Goal: Task Accomplishment & Management: Use online tool/utility

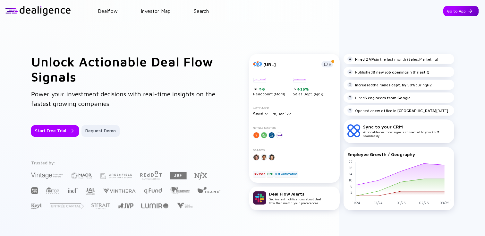
click at [456, 13] on div "Go to App" at bounding box center [461, 11] width 35 height 10
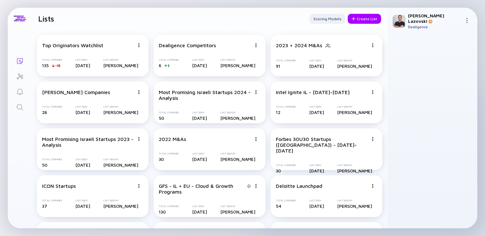
click at [182, 21] on header "Lists Scoring Models Create List" at bounding box center [210, 19] width 356 height 22
click at [365, 20] on div "Create List" at bounding box center [364, 19] width 33 height 10
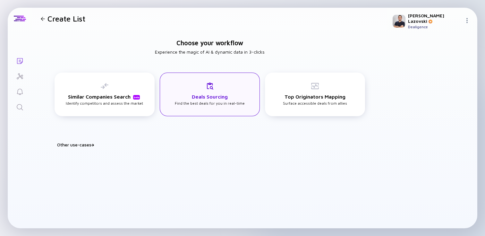
click at [230, 103] on div "Deals Sourcing Find the best deals for you in real-time" at bounding box center [210, 93] width 70 height 23
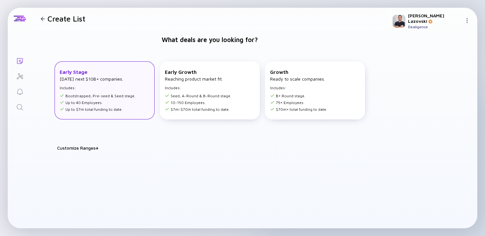
click at [134, 89] on div "Early Stage [DATE] next $10B+ companies. Includes: Bootstrapped, Pre-seed & See…" at bounding box center [105, 90] width 100 height 58
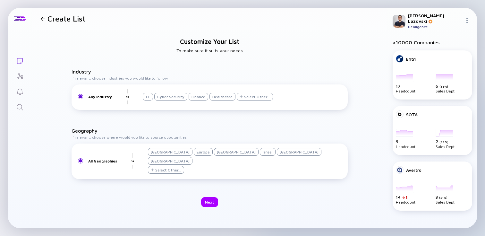
click at [260, 156] on div "Israel" at bounding box center [268, 152] width 16 height 8
click at [206, 197] on div "Next" at bounding box center [209, 202] width 17 height 10
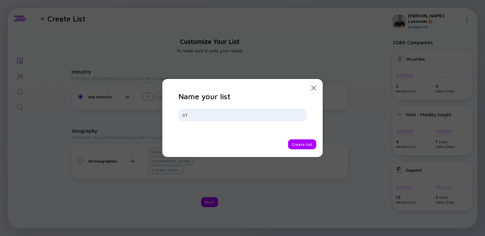
type input "G"
type input "M"
type input "Marketing Relevant Startups"
click at [299, 145] on div "Create List" at bounding box center [302, 144] width 28 height 10
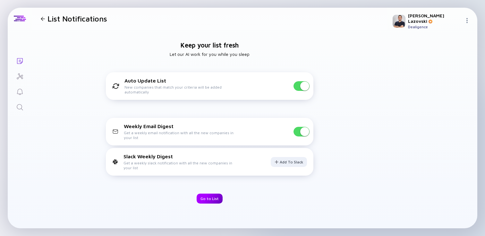
click at [208, 194] on div "Go to List" at bounding box center [210, 199] width 26 height 10
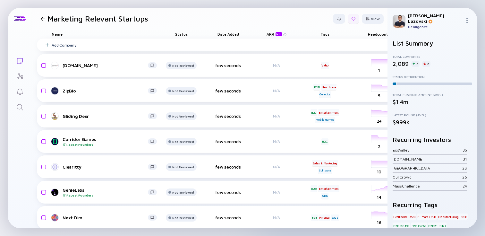
click at [349, 23] on div at bounding box center [354, 19] width 12 height 10
click at [331, 74] on div "Edit Filter" at bounding box center [334, 70] width 40 height 13
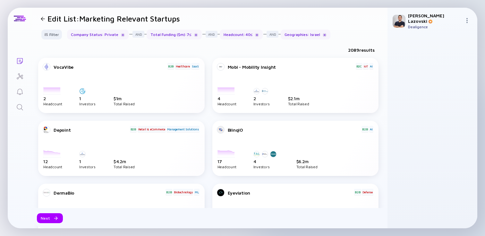
click at [54, 39] on div "Filter Company Status : Private Total Funding ($m) : 7 ≤ Headcount : 40 ≤ Geogr…" at bounding box center [210, 37] width 356 height 15
click at [53, 34] on div "Filter" at bounding box center [51, 35] width 22 height 10
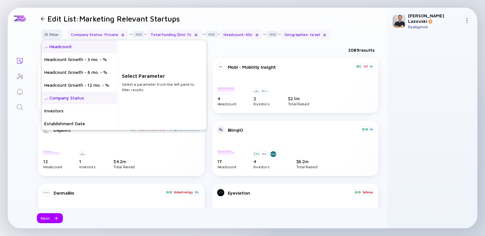
click at [56, 46] on div "Headcount" at bounding box center [79, 46] width 75 height 13
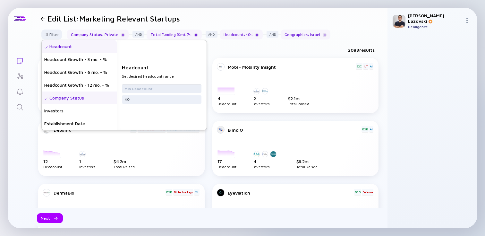
click at [136, 89] on input "text" at bounding box center [162, 88] width 74 height 6
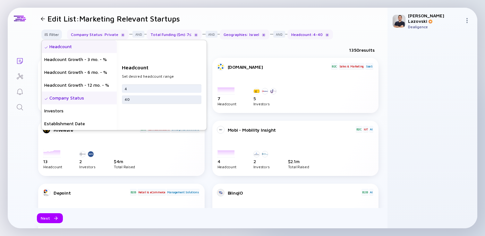
type input "4"
click at [143, 101] on input "40" at bounding box center [162, 99] width 74 height 6
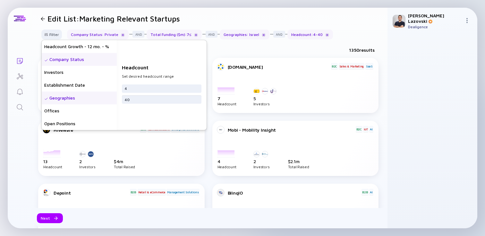
scroll to position [40, 0]
click at [82, 83] on div "Establishment Date" at bounding box center [79, 83] width 75 height 13
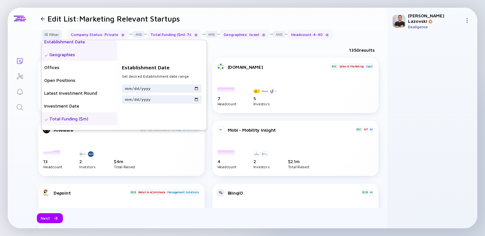
scroll to position [89, 0]
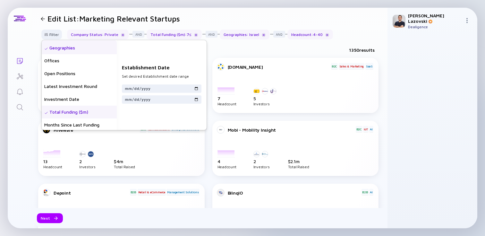
click at [80, 115] on div "Total Funding ($m)" at bounding box center [79, 112] width 75 height 13
click at [134, 91] on input "text" at bounding box center [162, 88] width 74 height 6
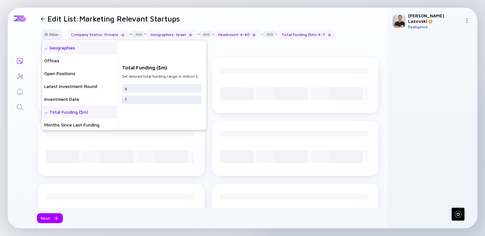
type input "4"
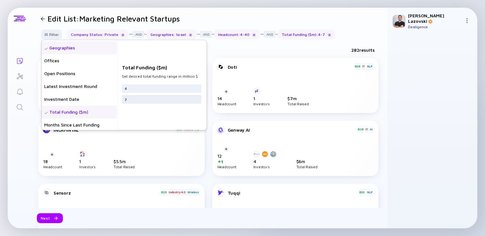
click at [141, 101] on input "7" at bounding box center [162, 99] width 74 height 6
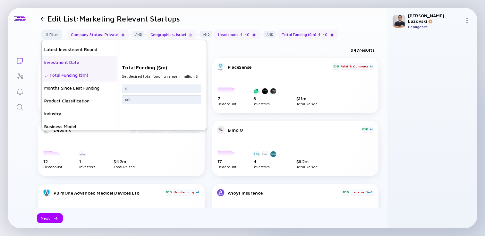
scroll to position [126, 0]
type input "40"
click at [87, 89] on div "Months Since Last Funding" at bounding box center [79, 87] width 75 height 13
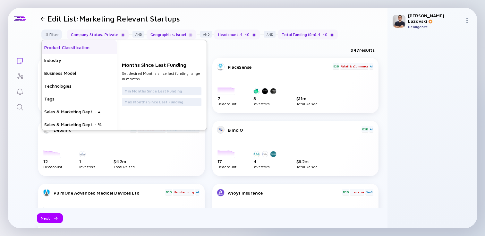
scroll to position [193, 0]
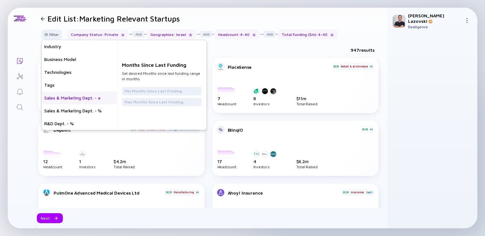
click at [85, 99] on div "Sales & Marketing Dept. - #" at bounding box center [79, 98] width 75 height 13
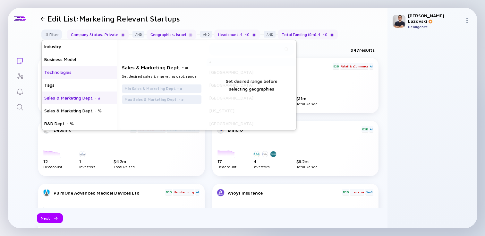
scroll to position [0, 0]
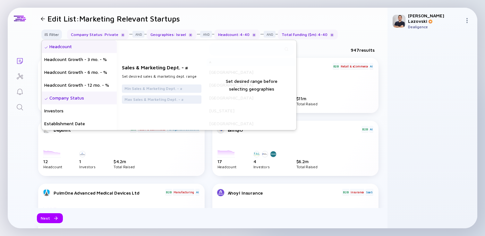
click at [88, 52] on div "Headcount" at bounding box center [79, 46] width 75 height 13
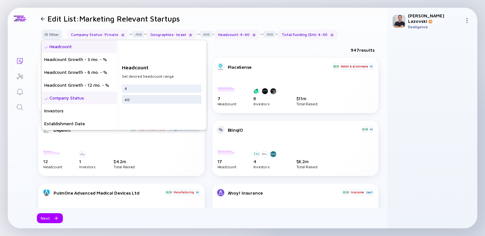
click at [147, 98] on input "40" at bounding box center [162, 99] width 74 height 6
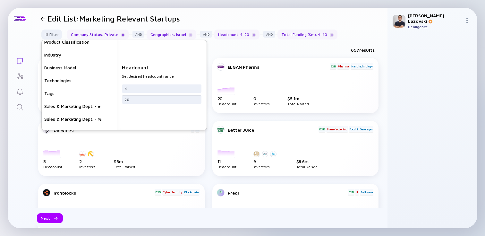
scroll to position [193, 0]
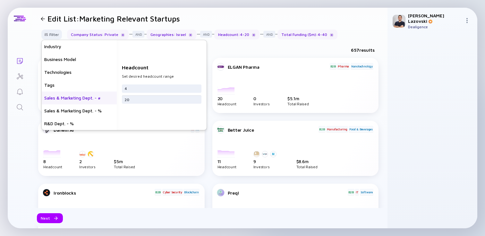
type input "20"
click at [91, 102] on div "Sales & Marketing Dept. - #" at bounding box center [79, 98] width 75 height 13
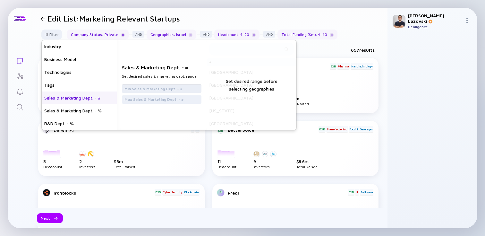
click at [138, 88] on input "text" at bounding box center [162, 88] width 74 height 6
type input "1"
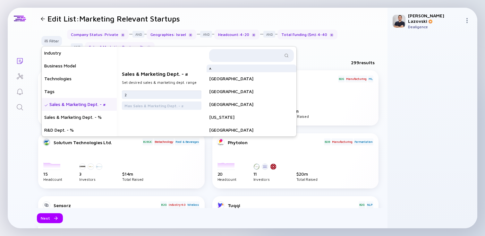
type input "2"
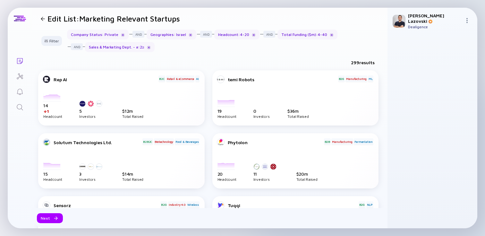
click at [318, 57] on div "299 results" at bounding box center [210, 63] width 356 height 13
click at [47, 218] on div "Next" at bounding box center [50, 218] width 26 height 10
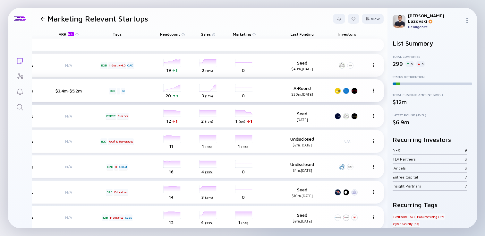
scroll to position [0, 208]
click at [236, 35] on span "Marketing" at bounding box center [242, 34] width 18 height 5
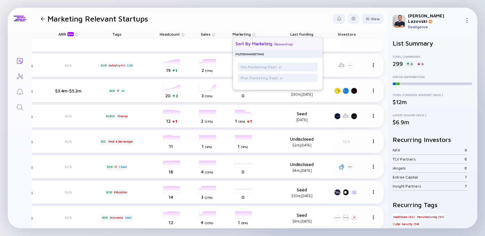
click at [244, 46] on div "Sort by Marketing" at bounding box center [254, 43] width 37 height 5
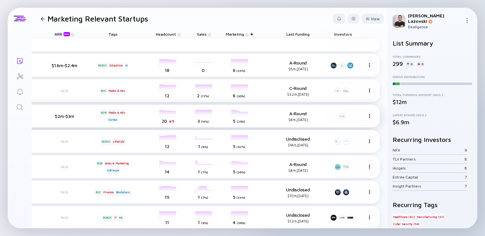
scroll to position [0, 215]
click at [373, 17] on div "View" at bounding box center [373, 19] width 22 height 10
click at [352, 18] on div at bounding box center [354, 19] width 12 height 10
click at [326, 72] on div "Edit Filter" at bounding box center [334, 70] width 40 height 13
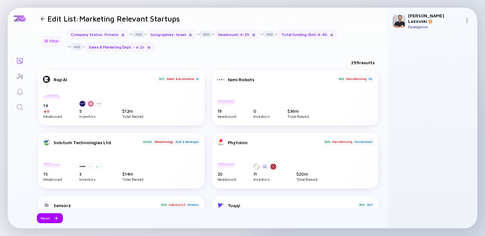
click at [48, 39] on div at bounding box center [46, 41] width 4 height 4
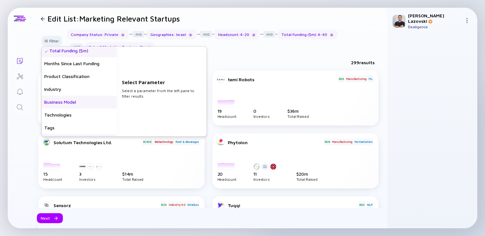
scroll to position [155, 0]
click at [68, 99] on div "Business Model" at bounding box center [79, 103] width 75 height 13
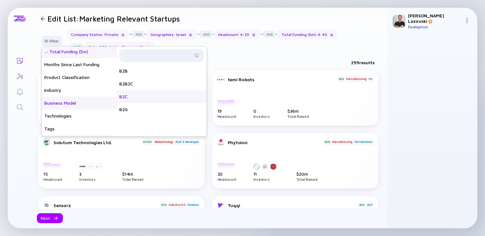
click at [144, 98] on div "B2C" at bounding box center [162, 96] width 90 height 13
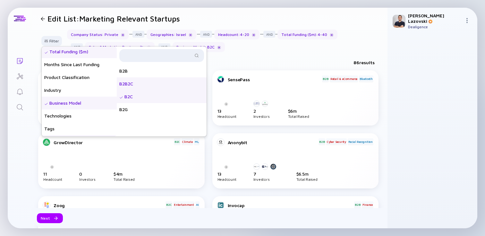
click at [152, 86] on div "B2B2C" at bounding box center [162, 83] width 90 height 13
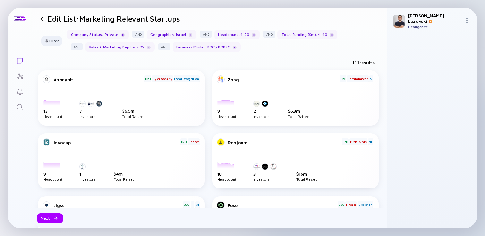
click at [320, 60] on div "111 results" at bounding box center [210, 63] width 356 height 13
click at [46, 221] on div "Next" at bounding box center [50, 218] width 26 height 10
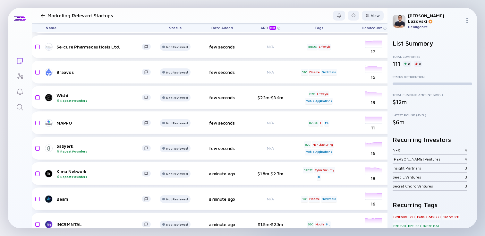
scroll to position [69, 0]
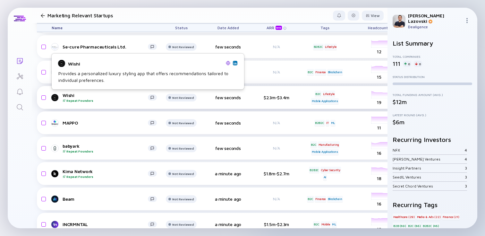
click at [67, 95] on div "Wishi Repeat Founders" at bounding box center [105, 97] width 85 height 10
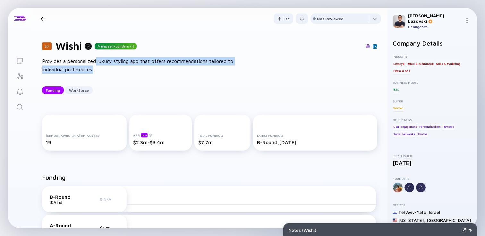
drag, startPoint x: 97, startPoint y: 63, endPoint x: 122, endPoint y: 67, distance: 25.7
click at [122, 67] on div "Provides a personalized luxury styling app that offers recommendations tailored…" at bounding box center [144, 65] width 205 height 16
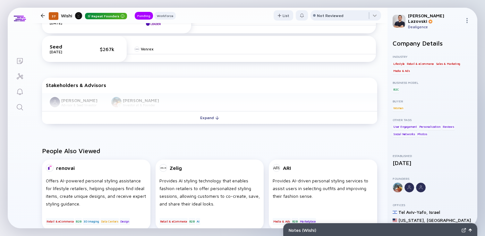
scroll to position [238, 0]
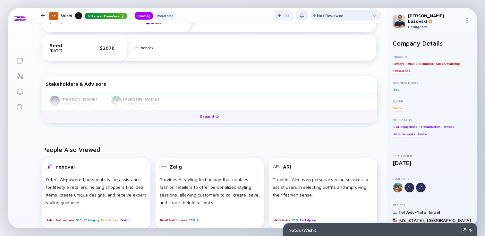
click at [215, 117] on div at bounding box center [217, 117] width 4 height 4
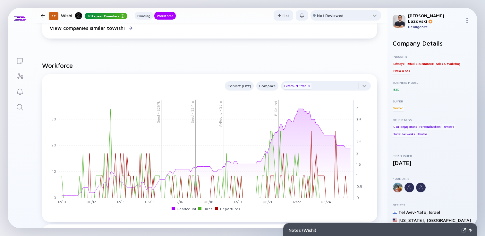
scroll to position [451, 0]
click at [341, 85] on div at bounding box center [326, 87] width 90 height 13
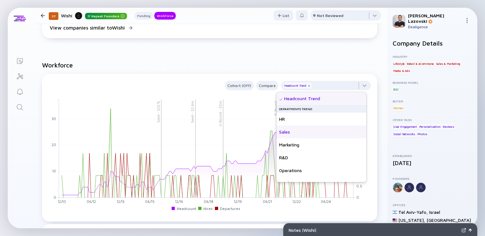
click at [316, 134] on div "Sales" at bounding box center [322, 132] width 90 height 13
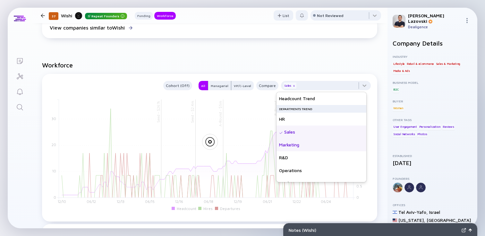
click at [314, 143] on div "Marketing" at bounding box center [322, 144] width 90 height 13
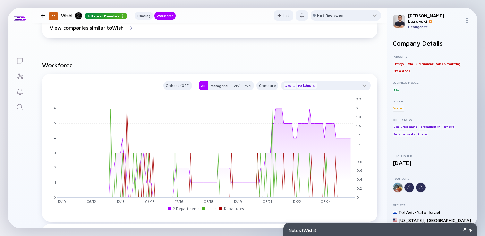
click at [318, 61] on h2 "Workforce" at bounding box center [210, 64] width 336 height 7
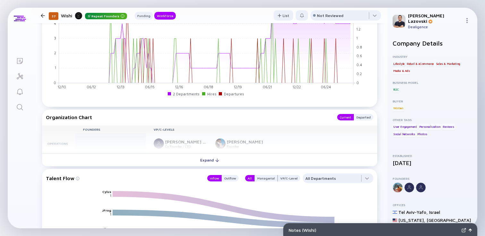
scroll to position [567, 0]
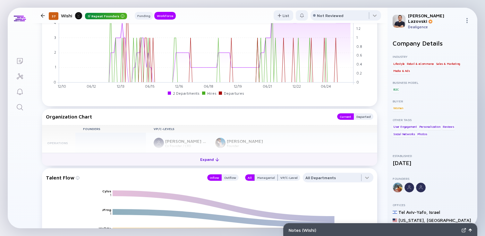
click at [188, 156] on button "Expand" at bounding box center [210, 159] width 336 height 13
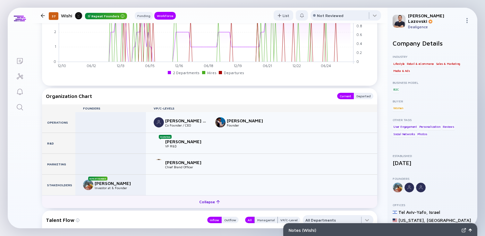
scroll to position [589, 0]
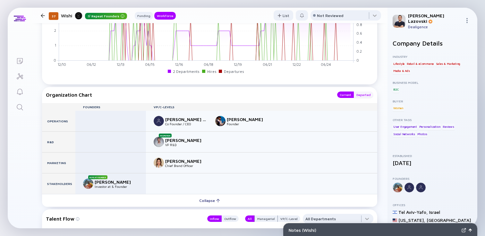
click at [363, 95] on div "Departed" at bounding box center [364, 95] width 20 height 6
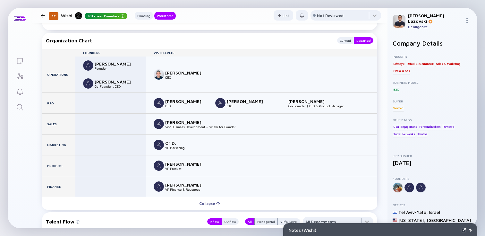
scroll to position [644, 0]
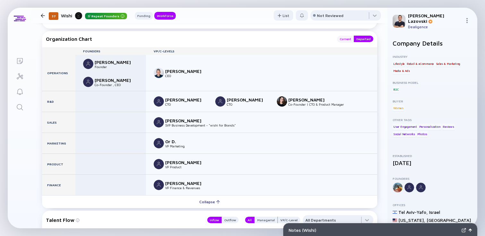
click at [340, 39] on div "Current" at bounding box center [345, 39] width 17 height 6
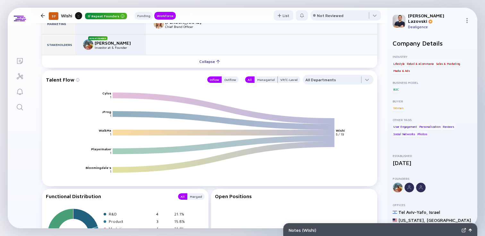
scroll to position [717, 0]
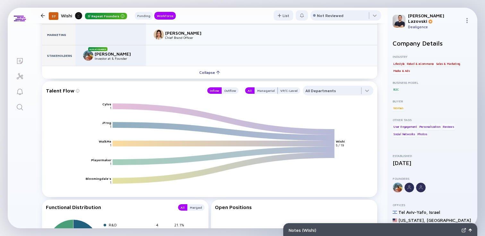
click at [329, 84] on div "Talent Flow Inflow Outflow All Managerial VP/C-Level All Departments Cylus JFro…" at bounding box center [210, 139] width 336 height 116
click at [329, 90] on div at bounding box center [338, 92] width 71 height 13
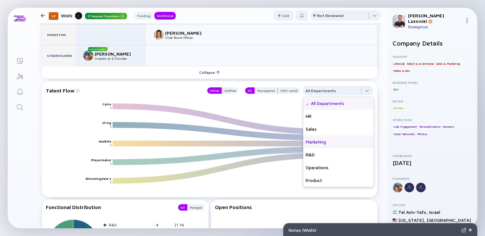
click at [312, 143] on div "Marketing" at bounding box center [338, 141] width 71 height 13
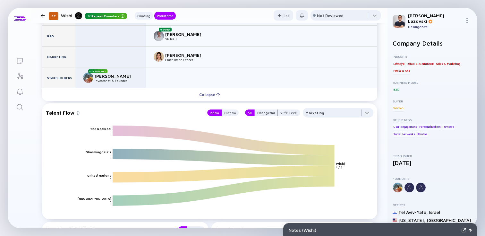
scroll to position [691, 0]
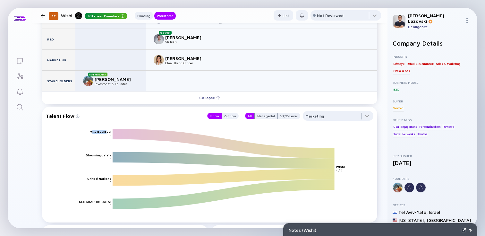
drag, startPoint x: 93, startPoint y: 133, endPoint x: 106, endPoint y: 131, distance: 13.6
click at [106, 131] on text "The RealReal" at bounding box center [100, 132] width 21 height 4
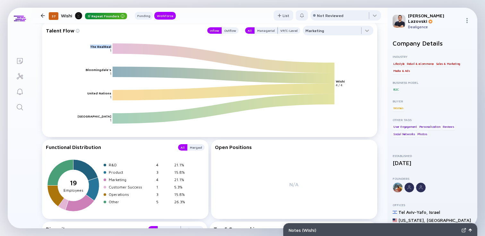
scroll to position [780, 0]
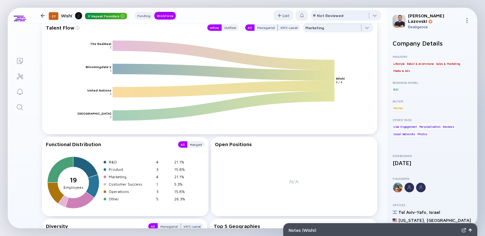
click at [155, 146] on div "Functional Distribution" at bounding box center [109, 144] width 126 height 6
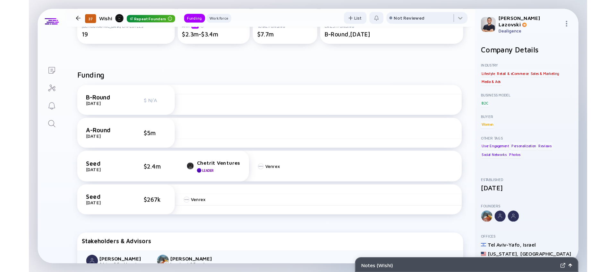
scroll to position [0, 0]
